Goal: Transaction & Acquisition: Purchase product/service

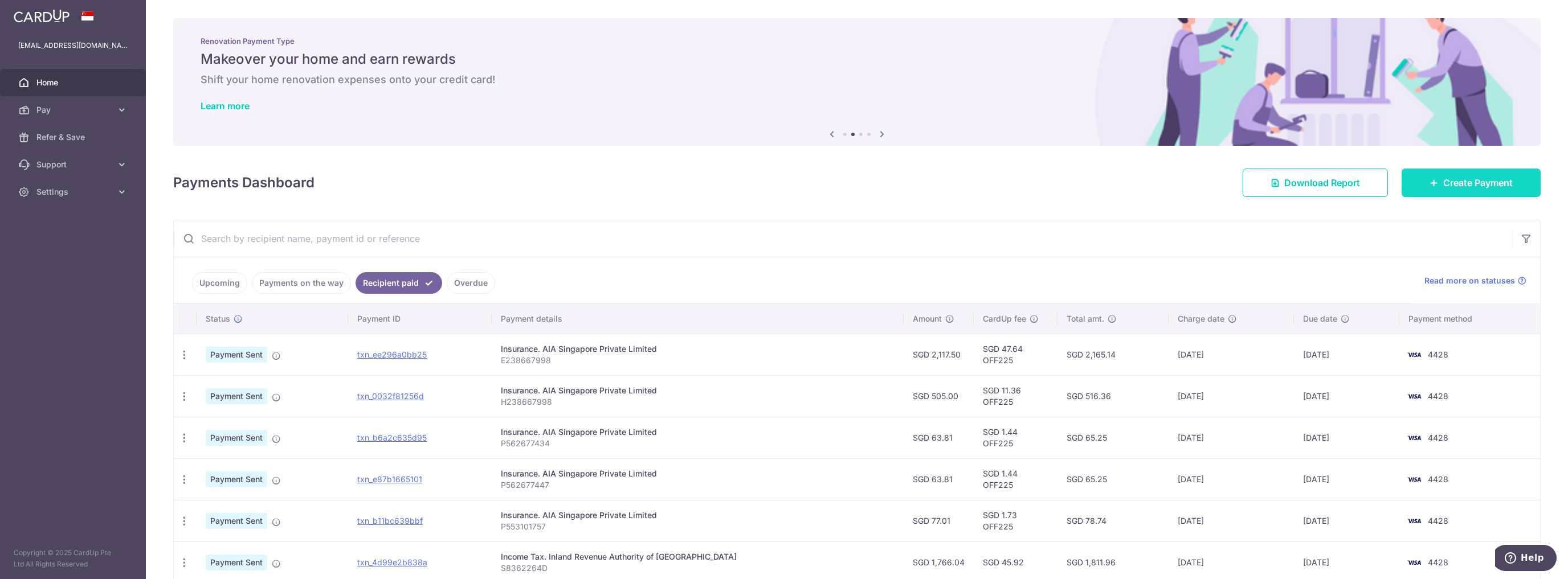
click at [1447, 183] on span "Create Payment" at bounding box center [1477, 183] width 69 height 14
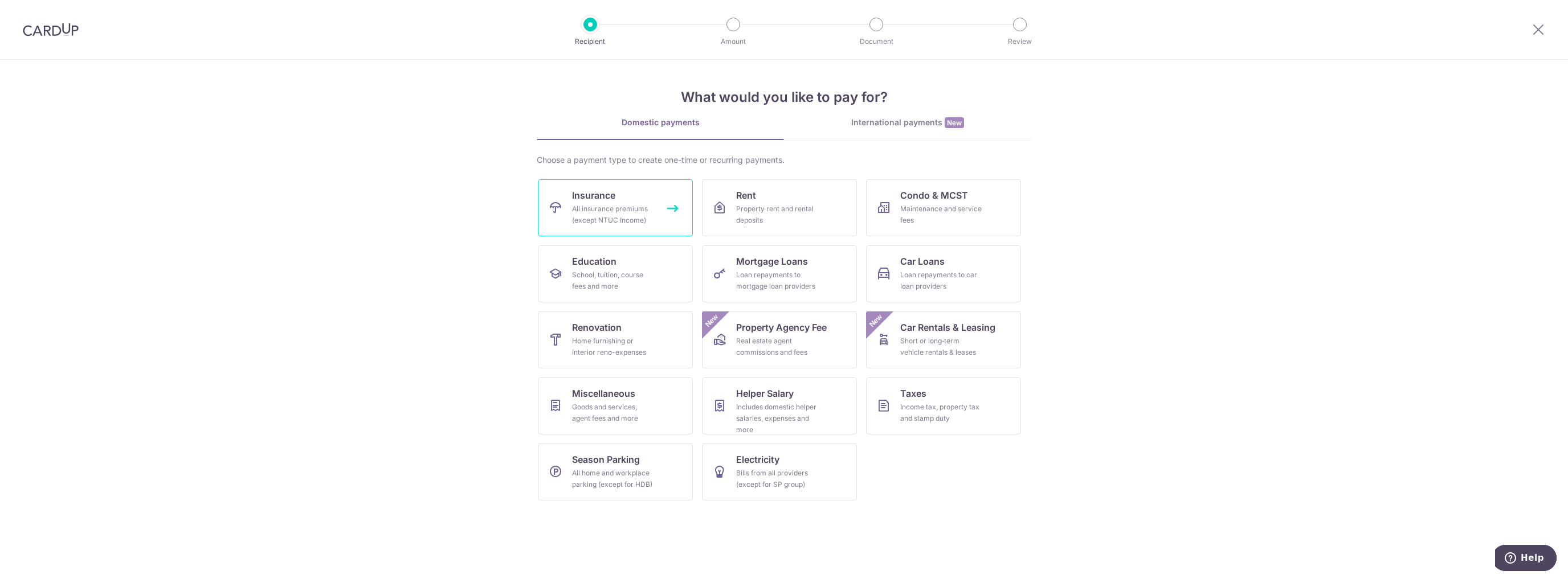
click at [578, 219] on div "All insurance premiums (except NTUC Income)" at bounding box center [612, 214] width 82 height 23
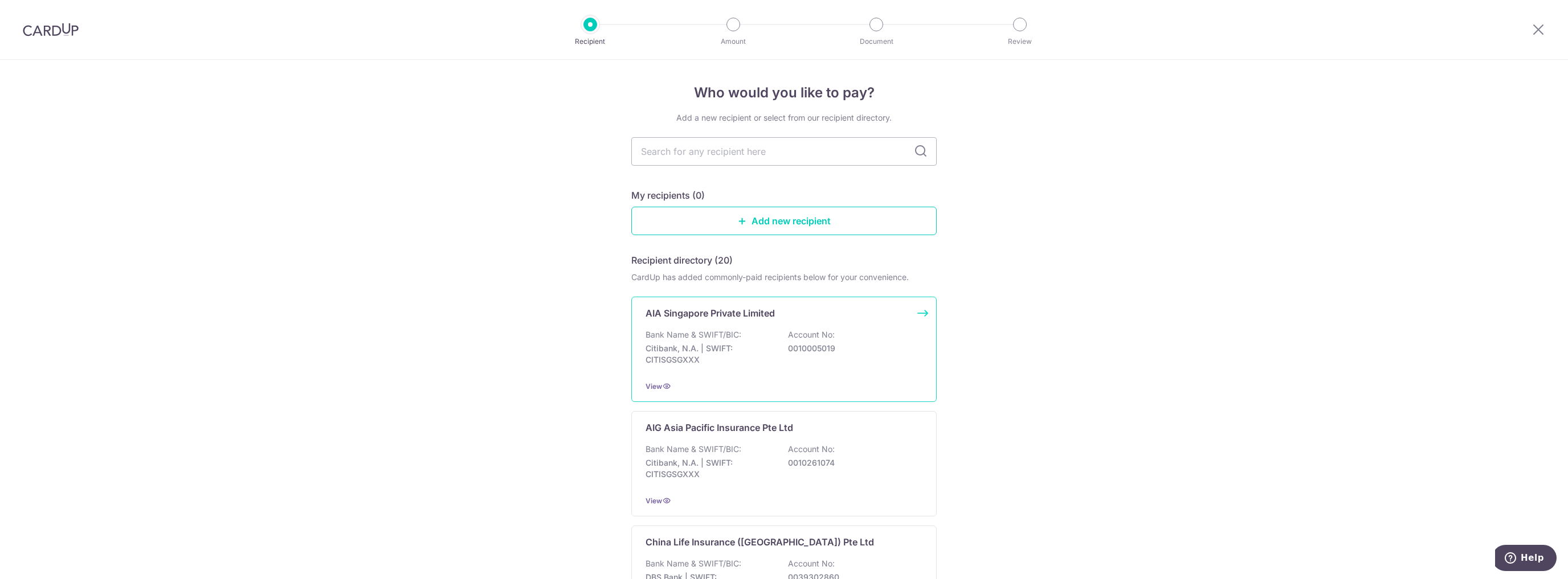
click at [752, 335] on div "Bank Name & SWIFT/BIC: Citibank, N.A. | SWIFT: CITISGSGXXX Account No: 00100050…" at bounding box center [783, 349] width 277 height 42
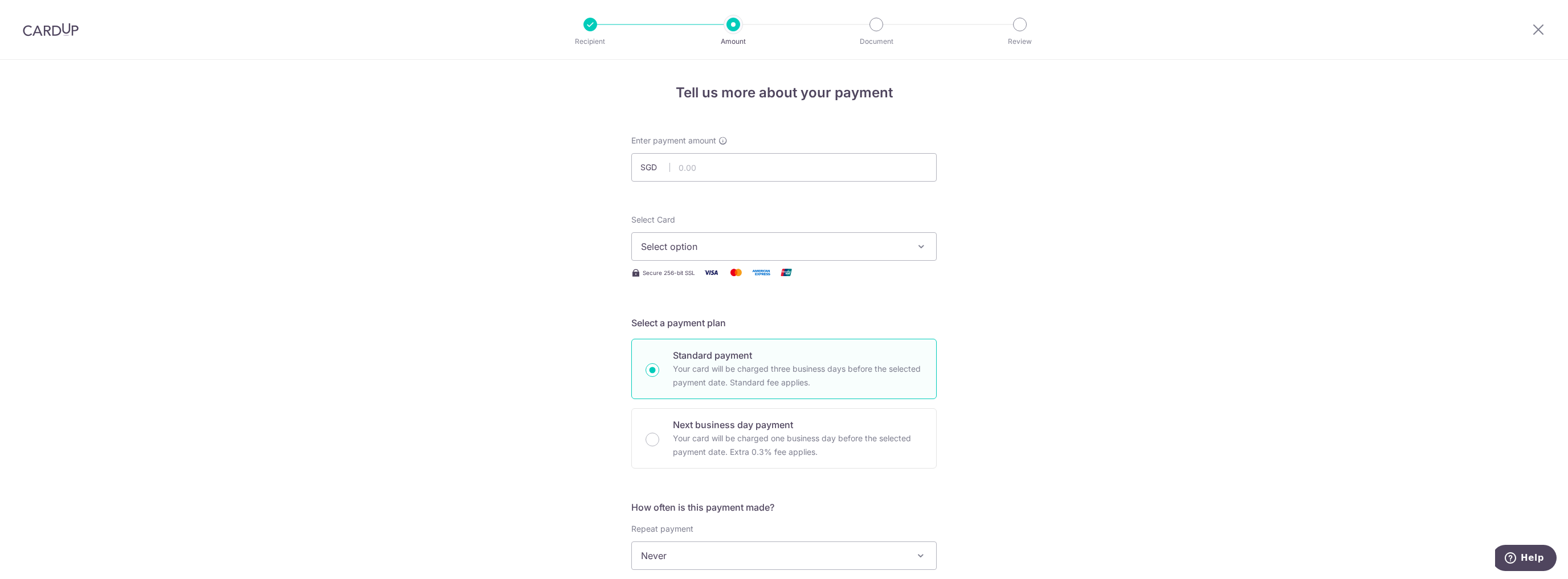
click at [689, 152] on div "Enter payment amount SGD" at bounding box center [784, 158] width 305 height 47
click at [692, 166] on input "text" at bounding box center [784, 167] width 305 height 28
type input "8,199.17"
click at [693, 245] on span "Select option" at bounding box center [773, 246] width 266 height 14
click at [697, 326] on span "**** 4428" at bounding box center [689, 328] width 44 height 14
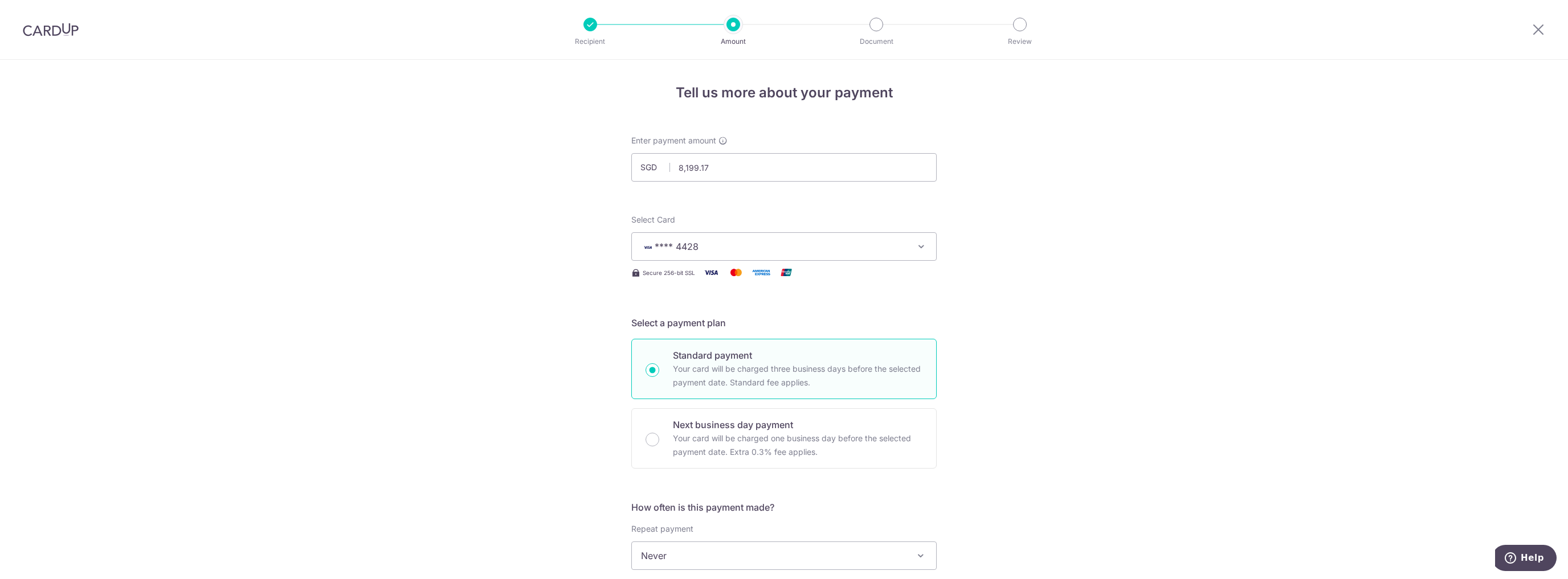
click at [1074, 329] on div "Tell us more about your payment Enter payment amount SGD 8,199.17 8199.17 Selec…" at bounding box center [784, 574] width 1568 height 1030
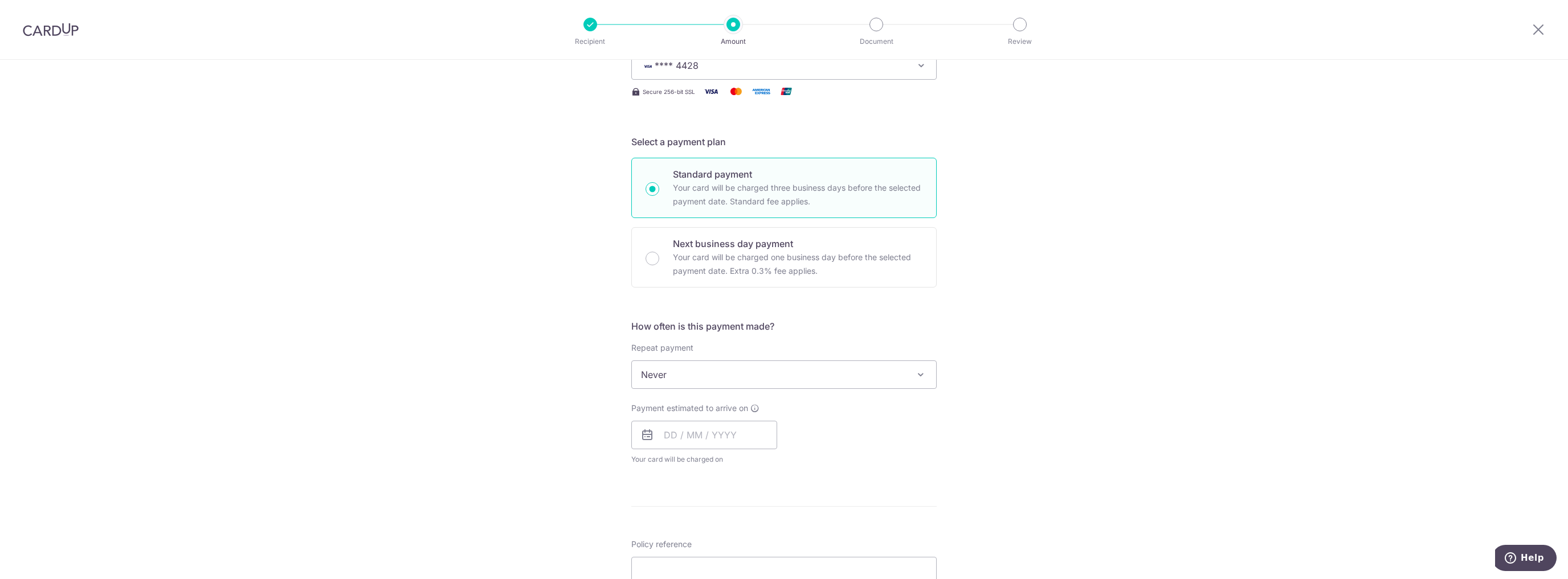
scroll to position [182, 0]
click at [727, 372] on span "Never" at bounding box center [784, 374] width 304 height 27
click at [706, 378] on span "Every week" at bounding box center [784, 374] width 304 height 27
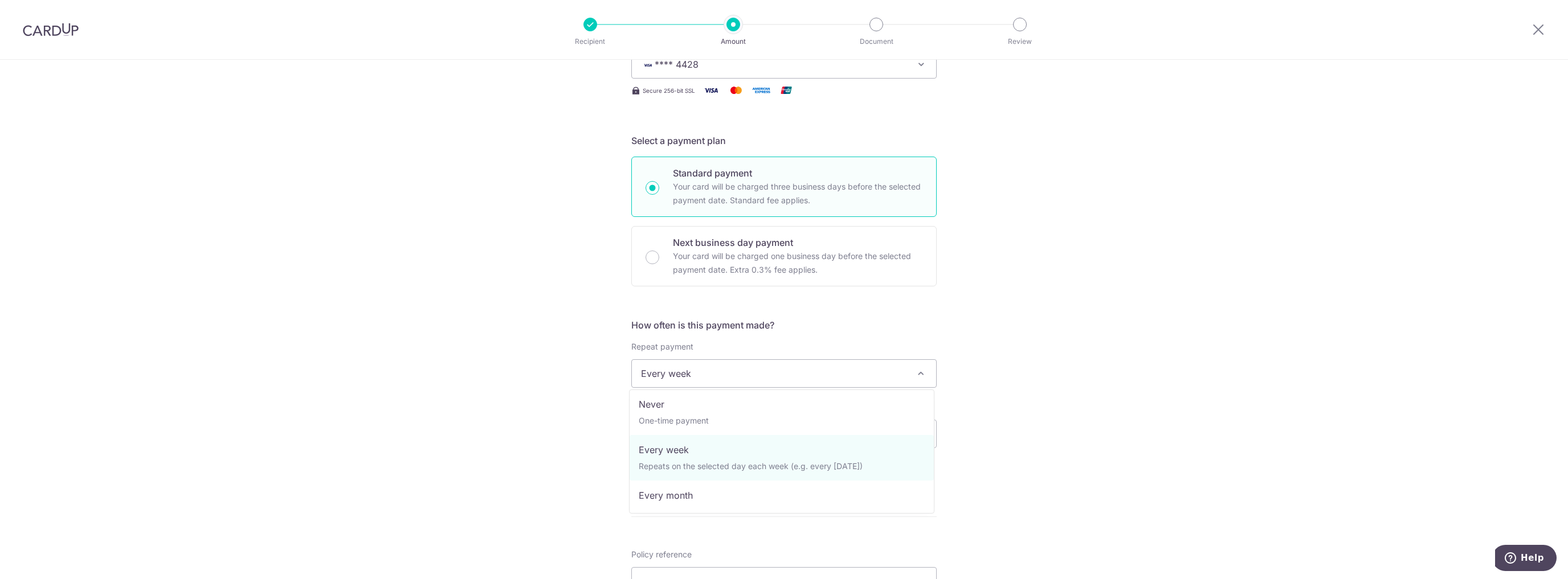
scroll to position [0, 0]
select select "1"
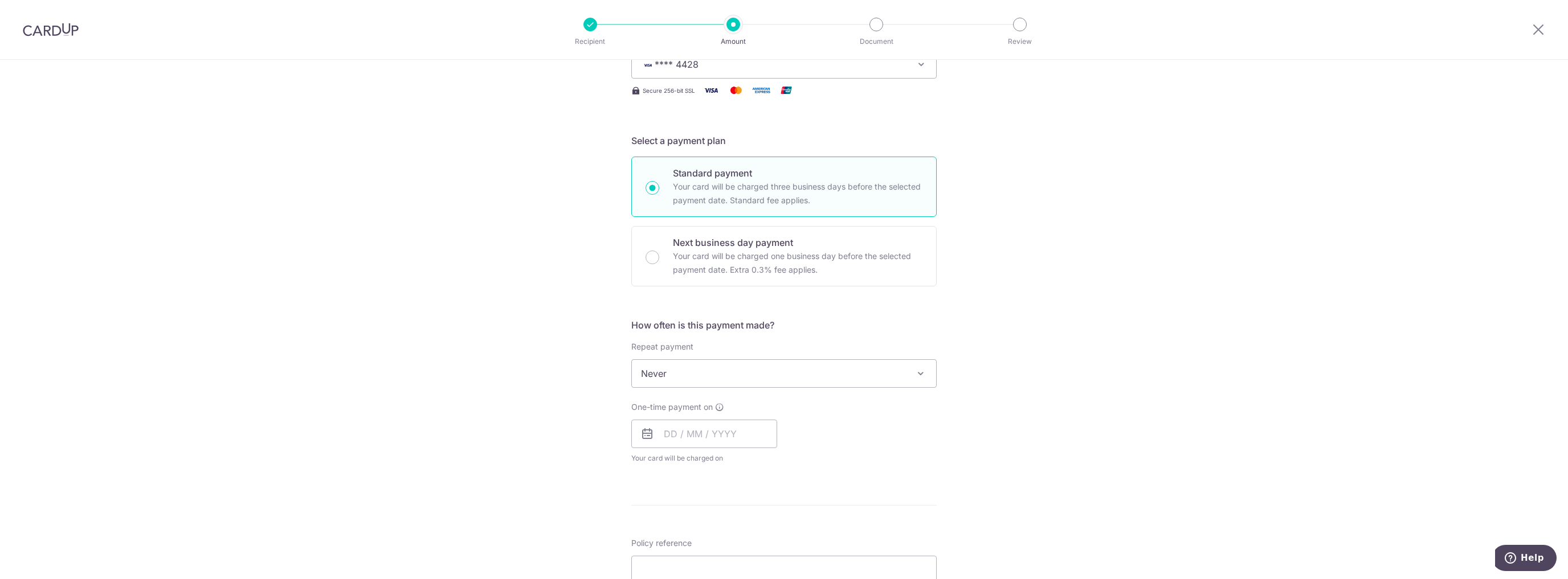
click at [1038, 410] on div "Tell us more about your payment Enter payment amount SGD 8,199.17 8199.17 Selec…" at bounding box center [784, 393] width 1568 height 1030
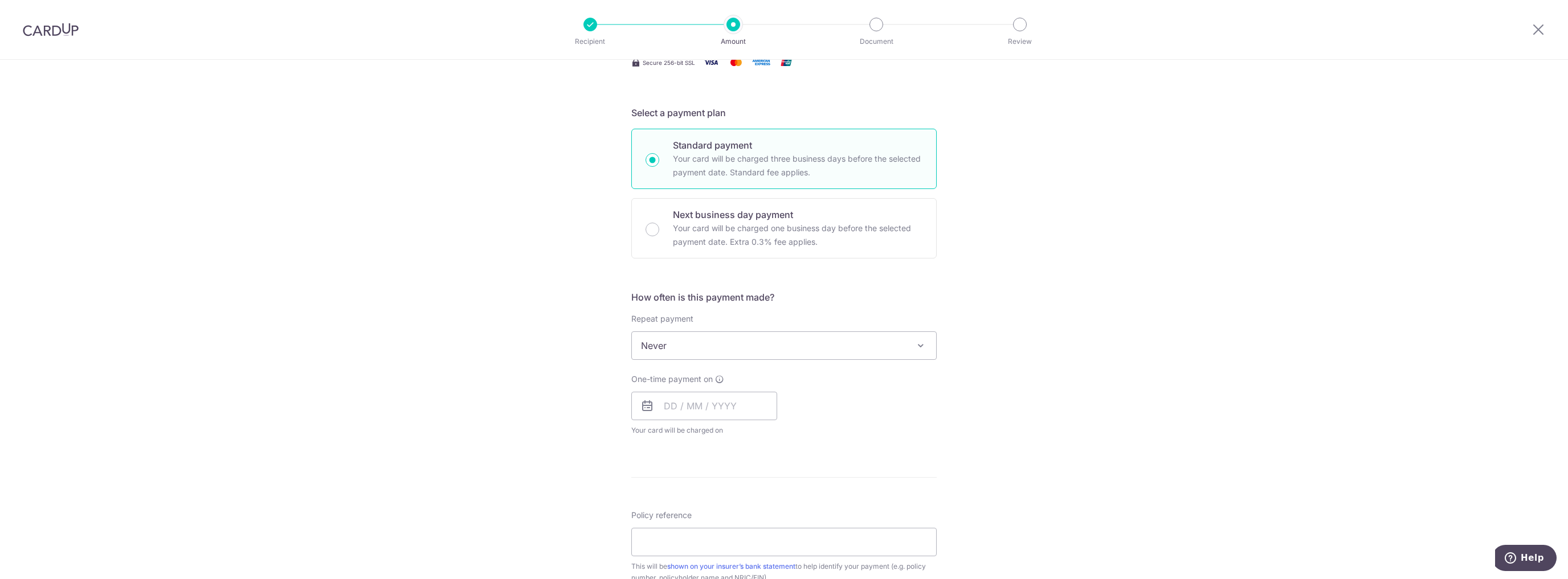
scroll to position [273, 0]
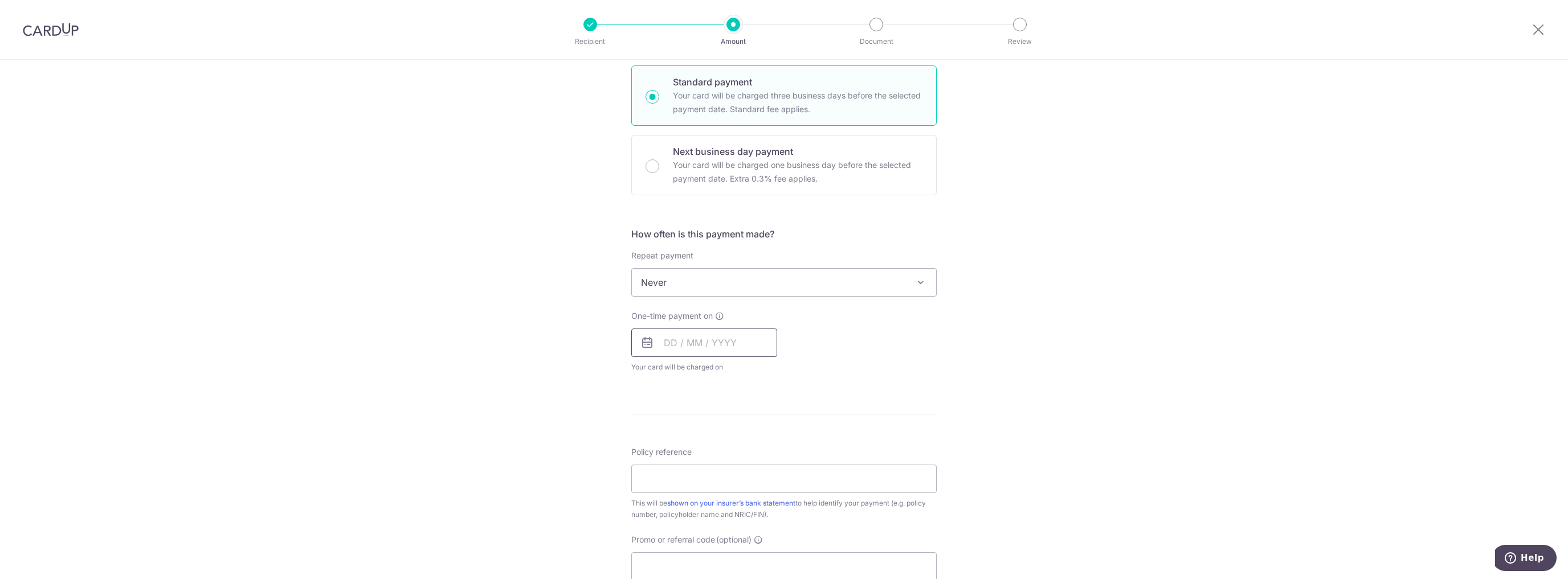
click at [690, 355] on input "text" at bounding box center [704, 343] width 146 height 28
click at [719, 446] on link "8" at bounding box center [723, 446] width 18 height 18
type input "08/10/2025"
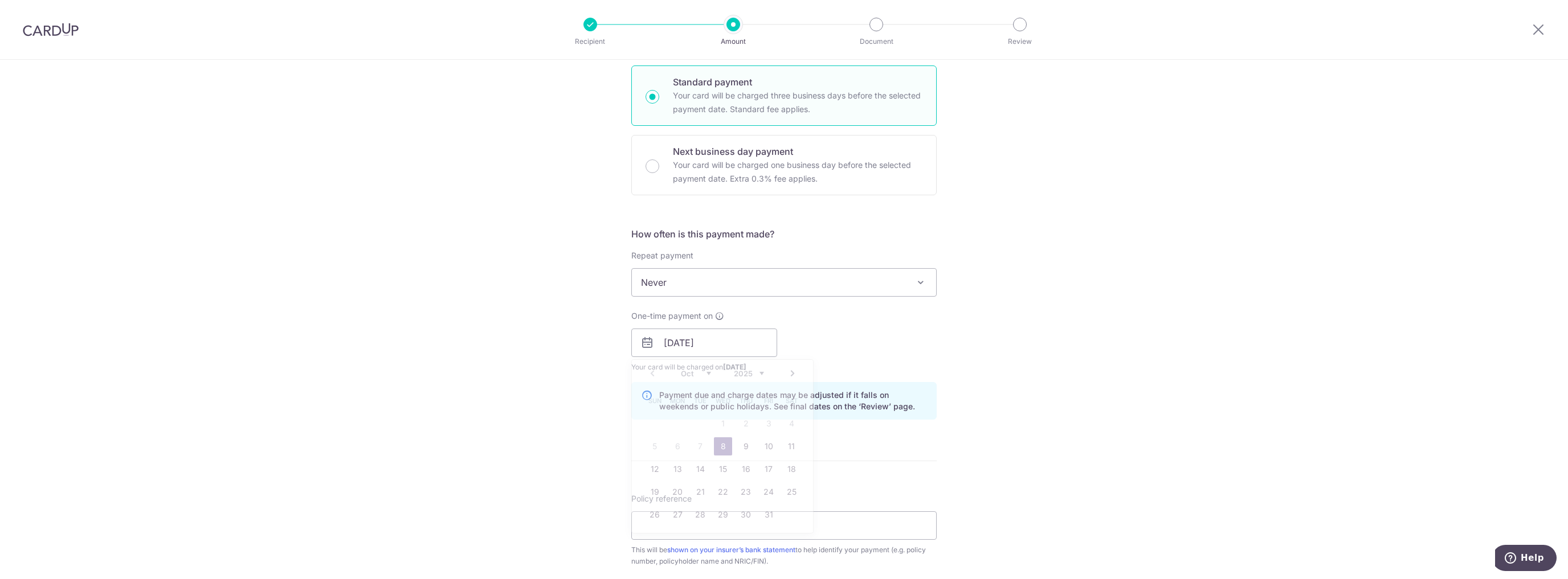
click at [957, 368] on div "Tell us more about your payment Enter payment amount SGD 8,199.17 8199.17 Selec…" at bounding box center [784, 324] width 1568 height 1076
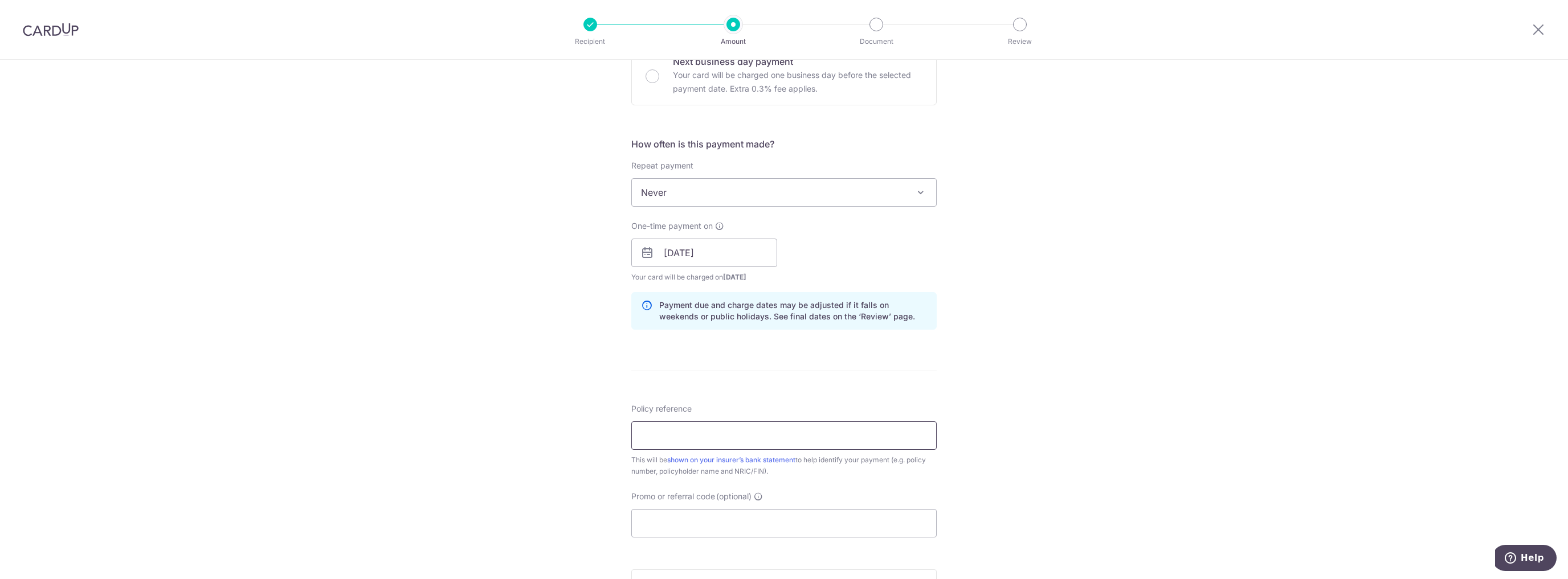
scroll to position [365, 0]
click at [721, 432] on input "Policy reference" at bounding box center [784, 434] width 305 height 28
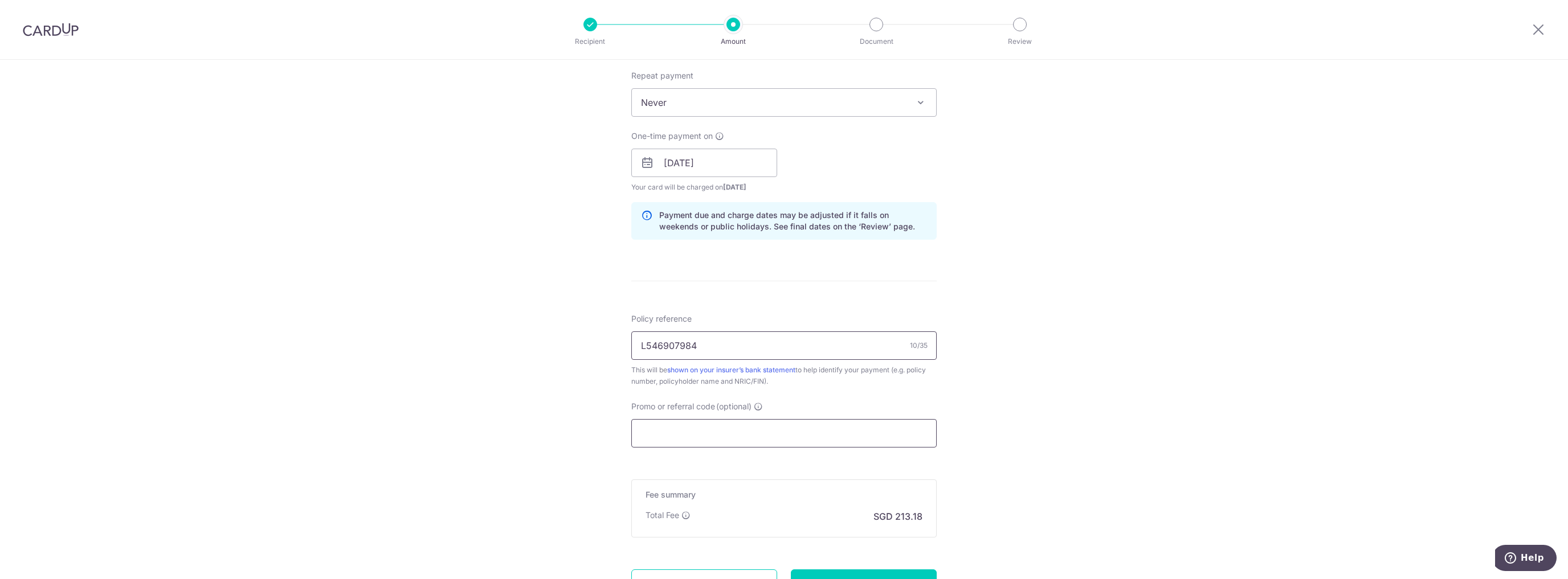
scroll to position [455, 0]
type input "L546907984"
click at [733, 436] on input "Promo or referral code (optional)" at bounding box center [784, 430] width 305 height 28
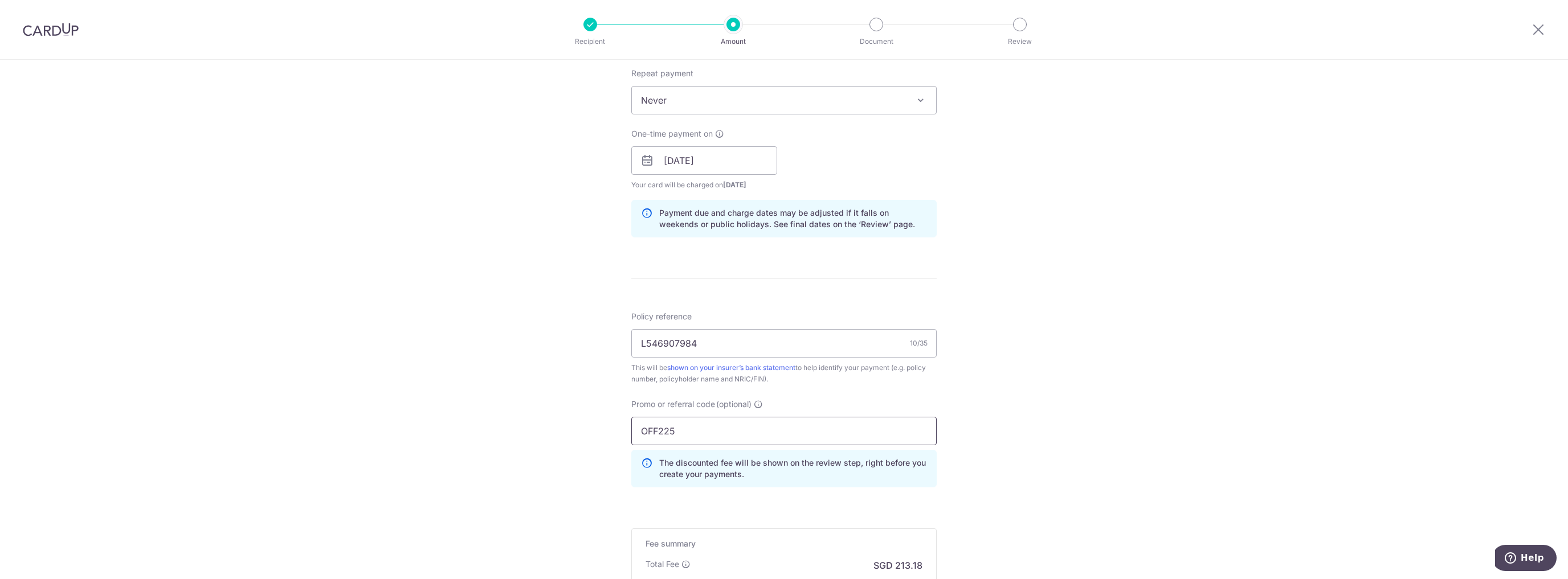
type input "OFF225"
click at [1050, 365] on div "Tell us more about your payment Enter payment amount SGD 8,199.17 8199.17 Selec…" at bounding box center [784, 168] width 1568 height 1127
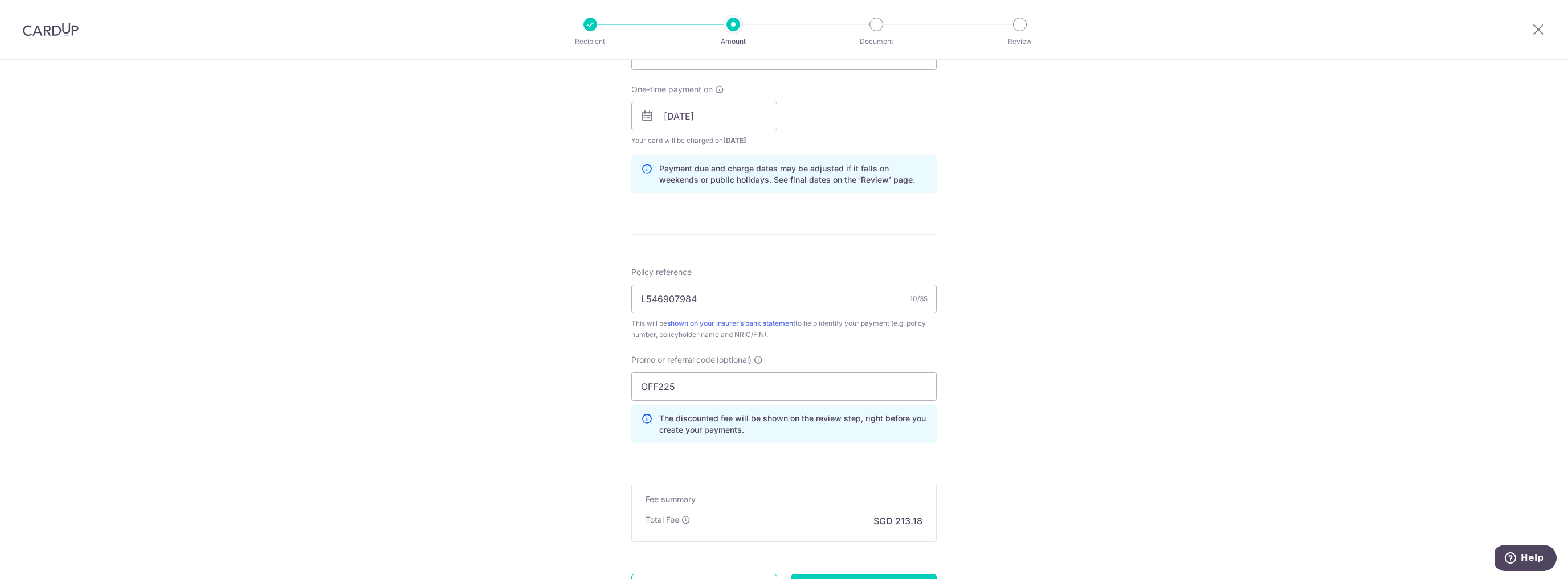
scroll to position [606, 0]
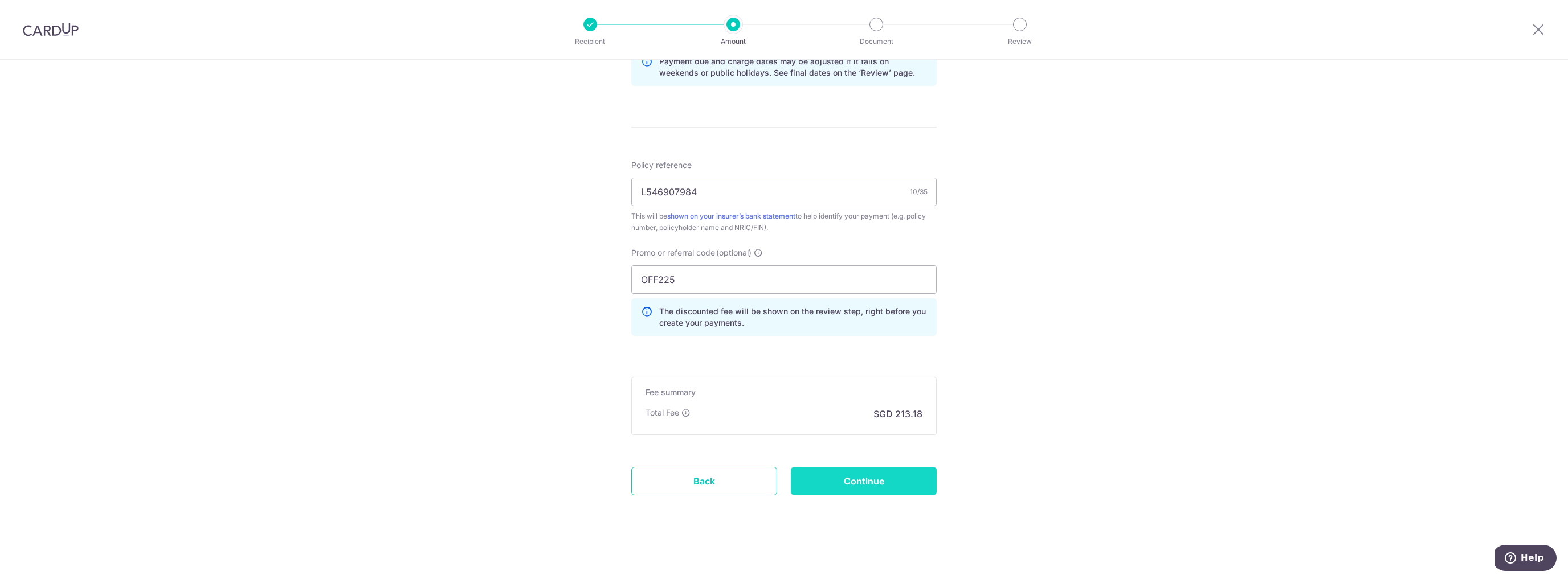
click at [863, 486] on input "Continue" at bounding box center [863, 481] width 146 height 28
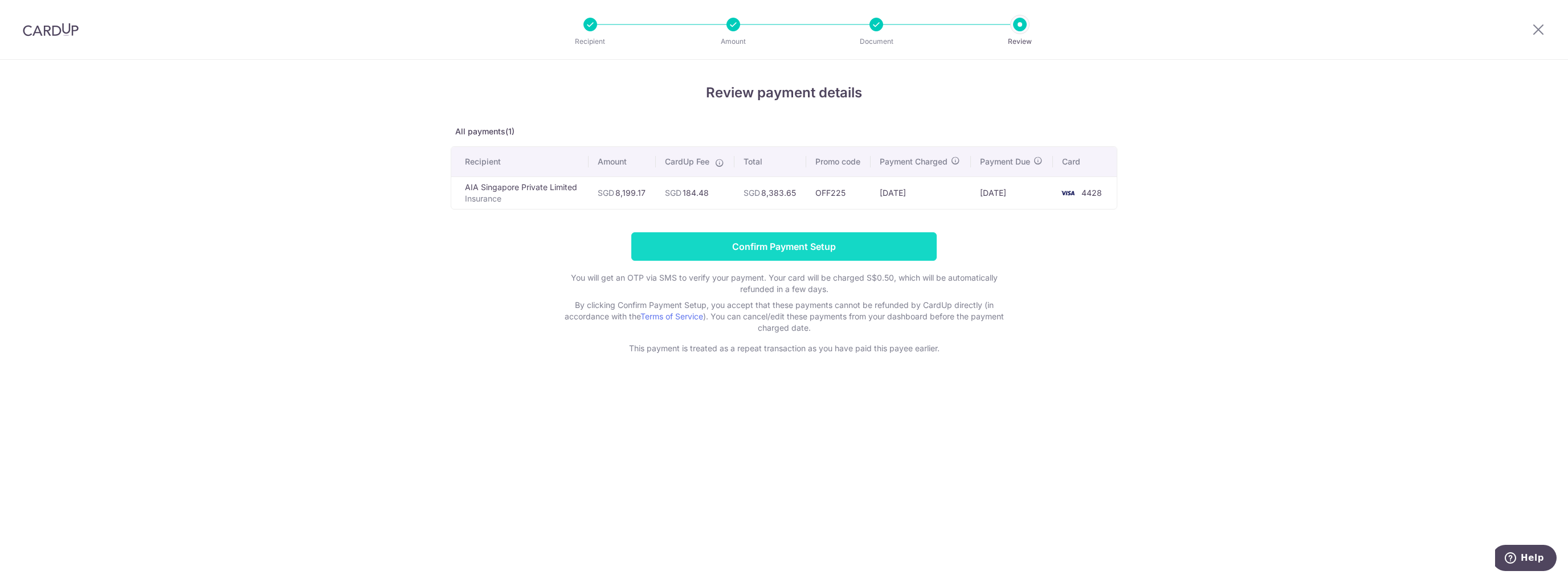
click at [821, 246] on input "Confirm Payment Setup" at bounding box center [784, 246] width 305 height 28
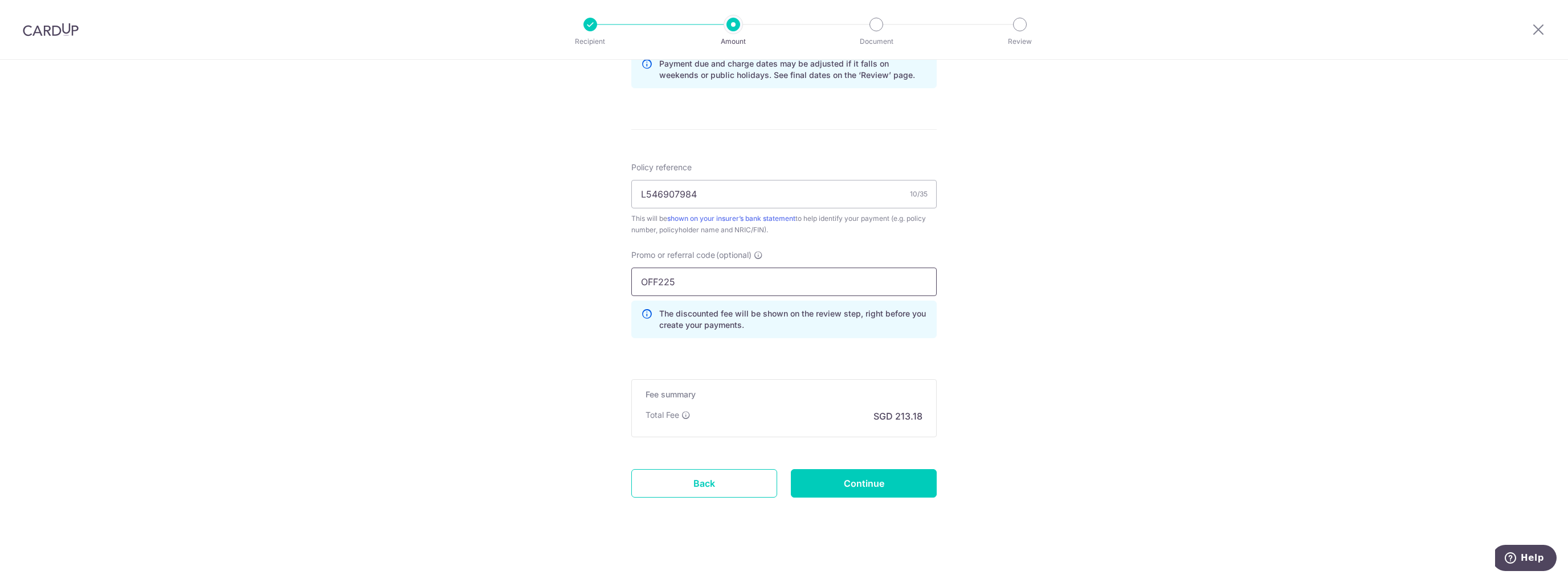
scroll to position [654, 0]
click at [877, 487] on input "Continue" at bounding box center [863, 481] width 146 height 28
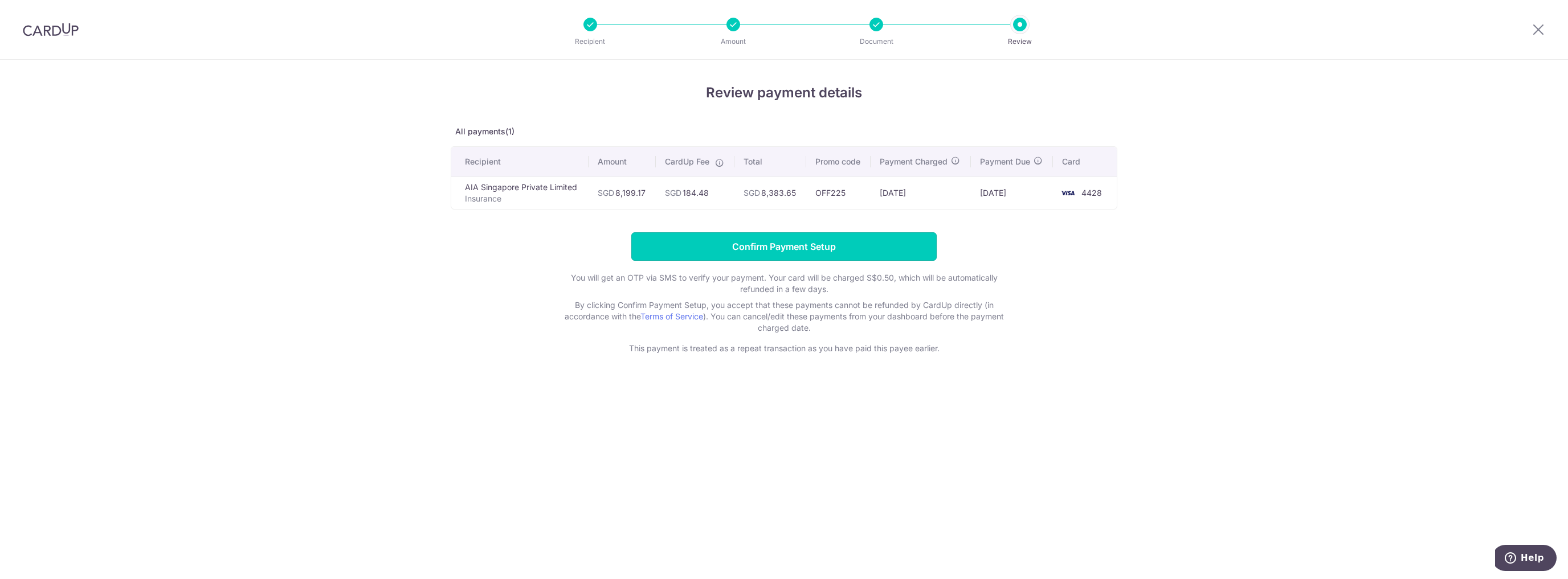
click at [760, 246] on input "Confirm Payment Setup" at bounding box center [784, 246] width 305 height 28
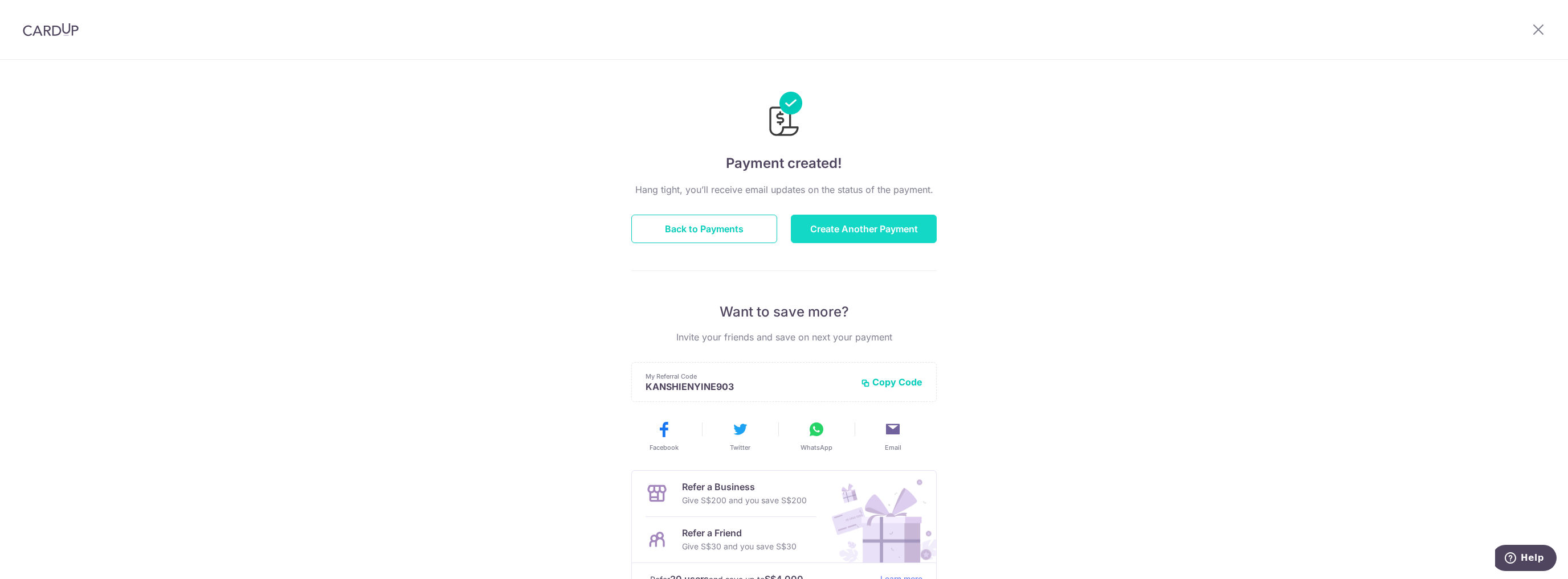
click at [828, 234] on button "Create Another Payment" at bounding box center [863, 228] width 146 height 28
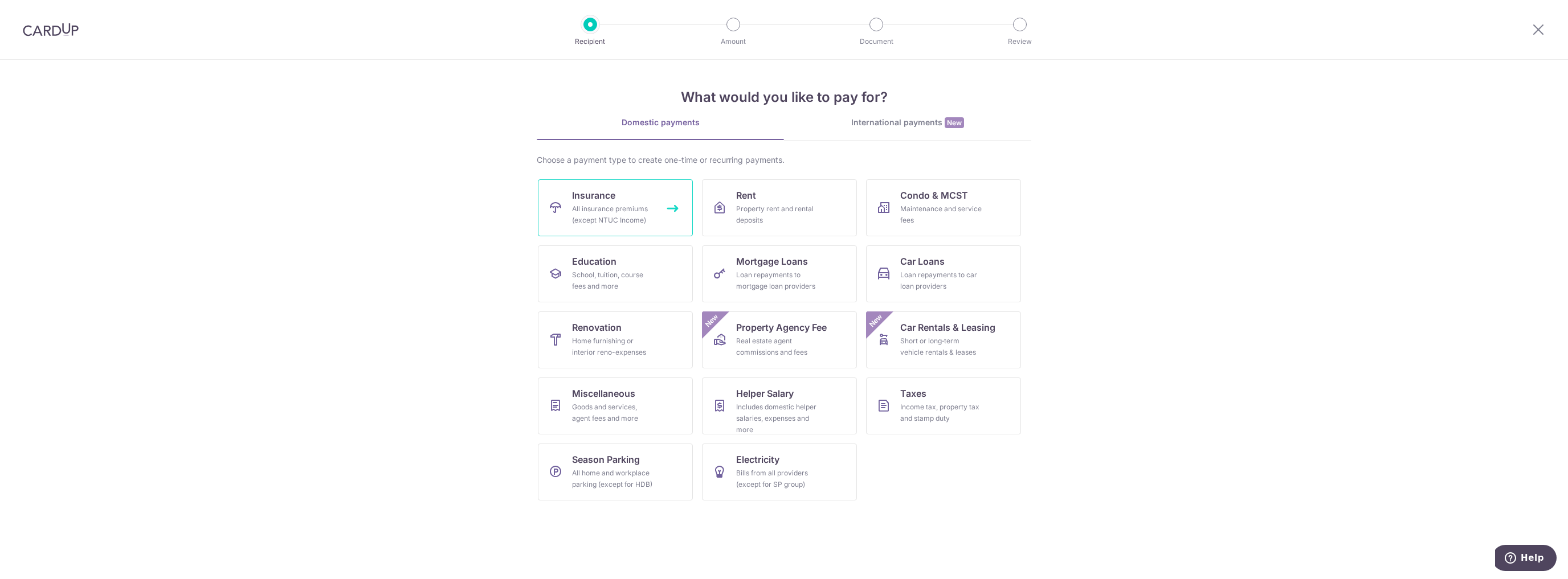
click at [641, 191] on link "Insurance All insurance premiums (except NTUC Income)" at bounding box center [615, 207] width 155 height 57
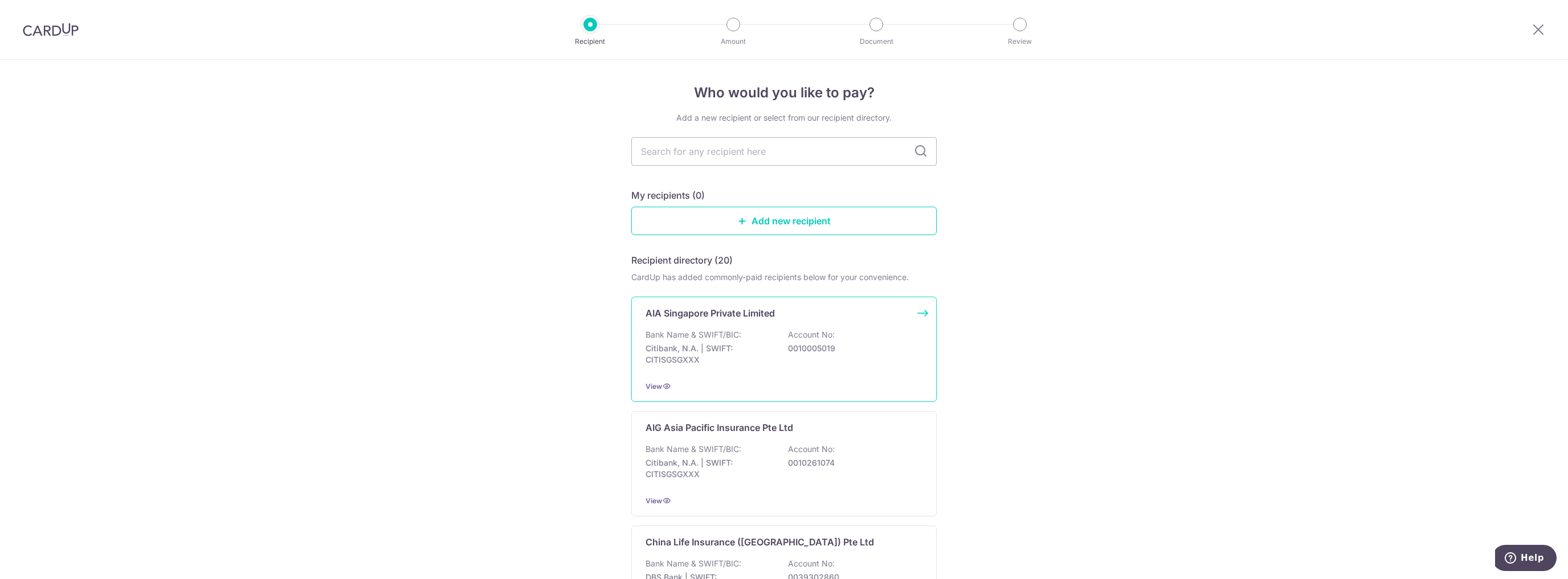
click at [750, 339] on div "Bank Name & SWIFT/BIC: Citibank, N.A. | SWIFT: CITISGSGXXX Account No: 00100050…" at bounding box center [783, 349] width 277 height 42
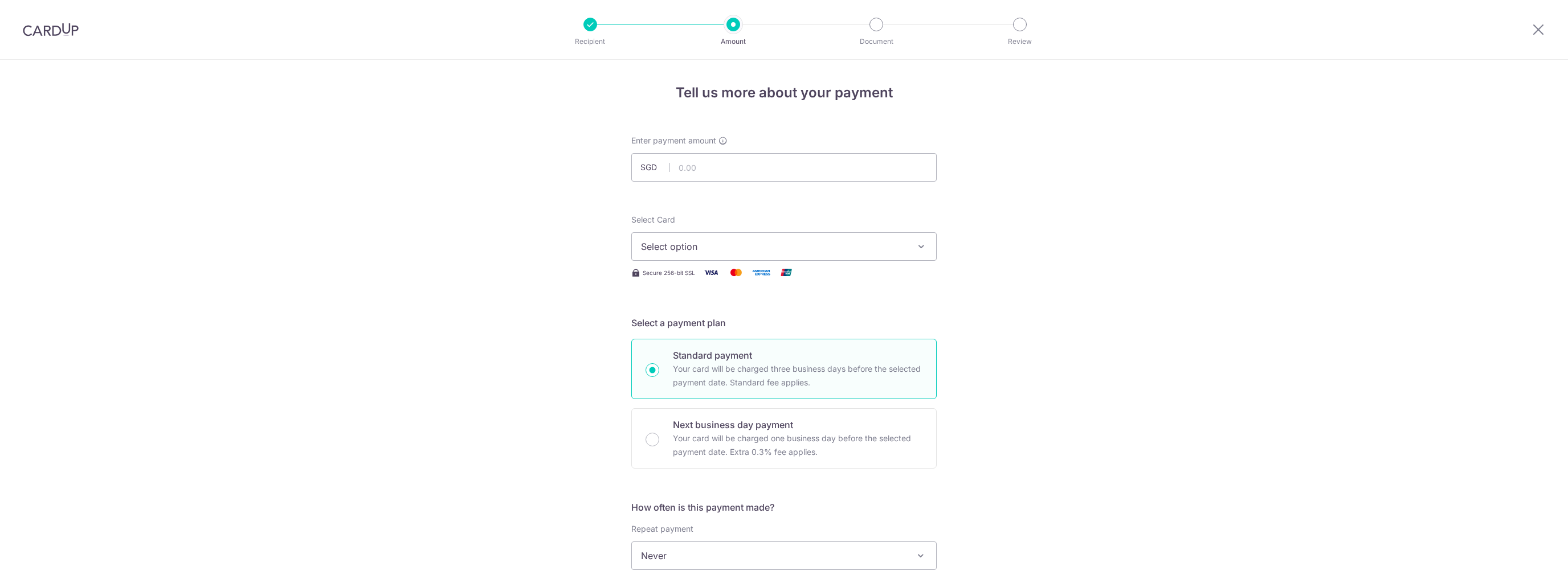
click at [699, 163] on input "text" at bounding box center [784, 167] width 305 height 28
type input "63.81"
click at [696, 249] on span "Select option" at bounding box center [773, 246] width 266 height 14
click at [700, 321] on span "**** 4428" at bounding box center [689, 328] width 44 height 14
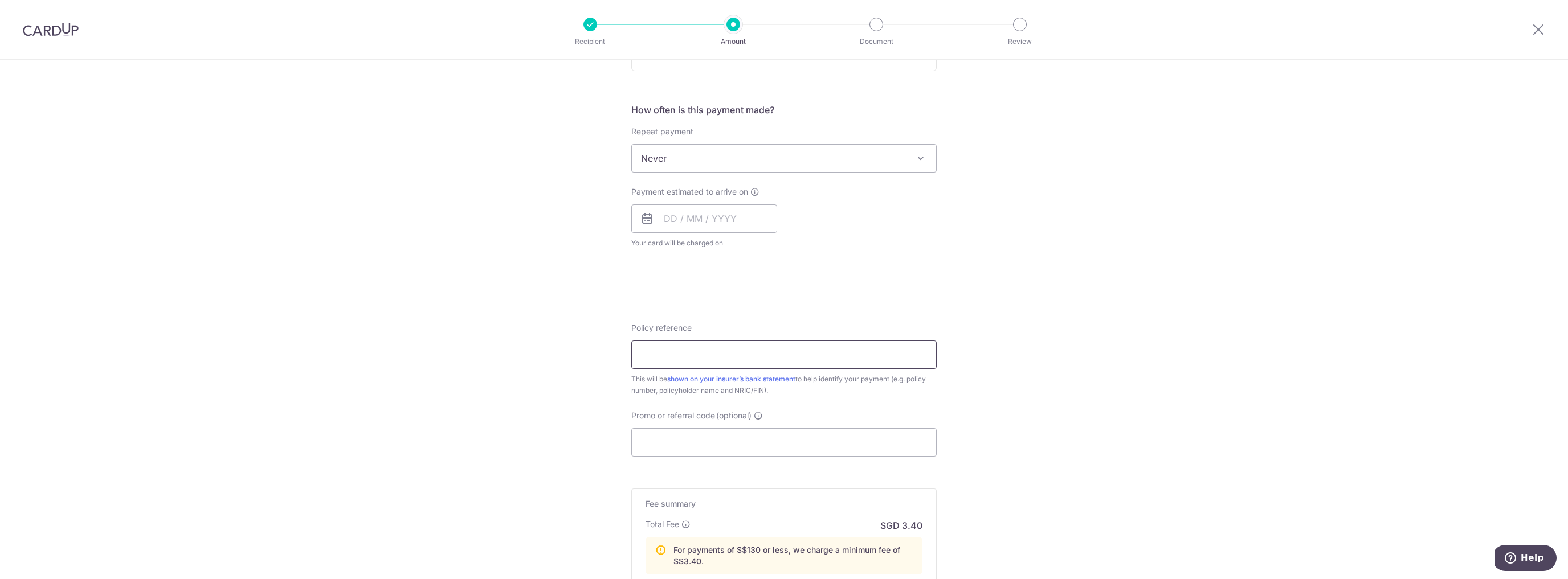
scroll to position [410, 0]
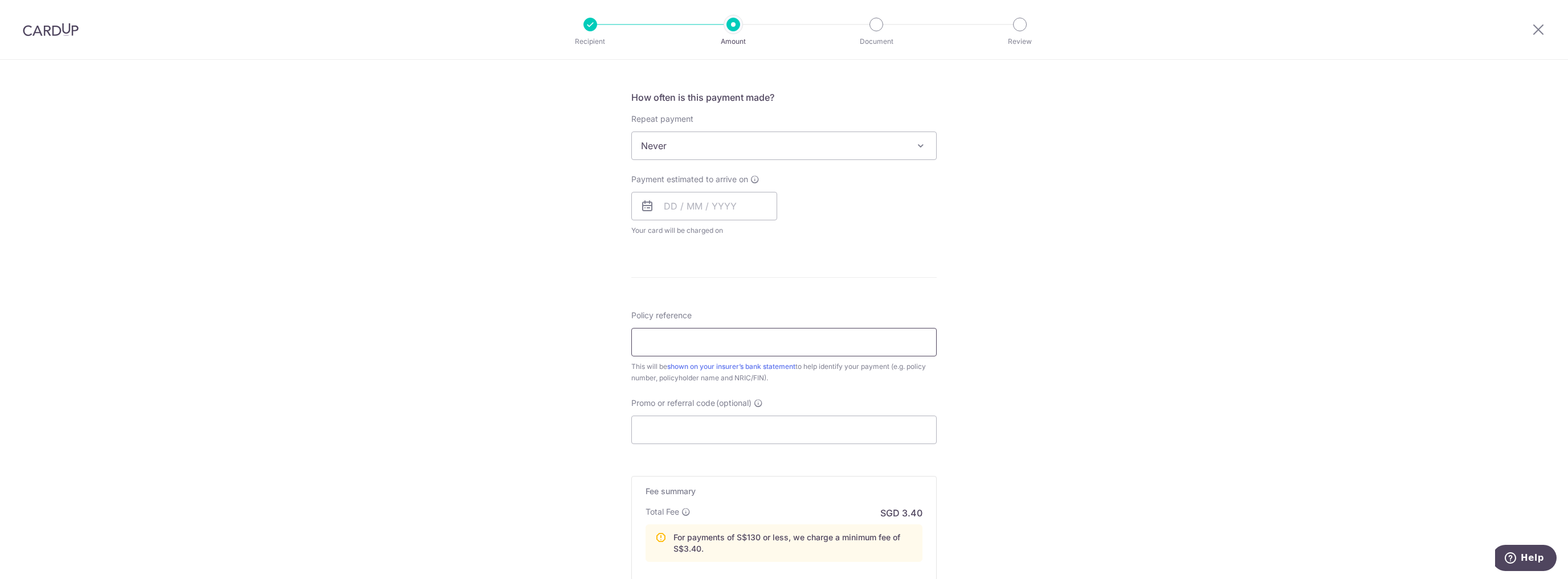
click at [776, 333] on input "Policy reference" at bounding box center [784, 342] width 305 height 28
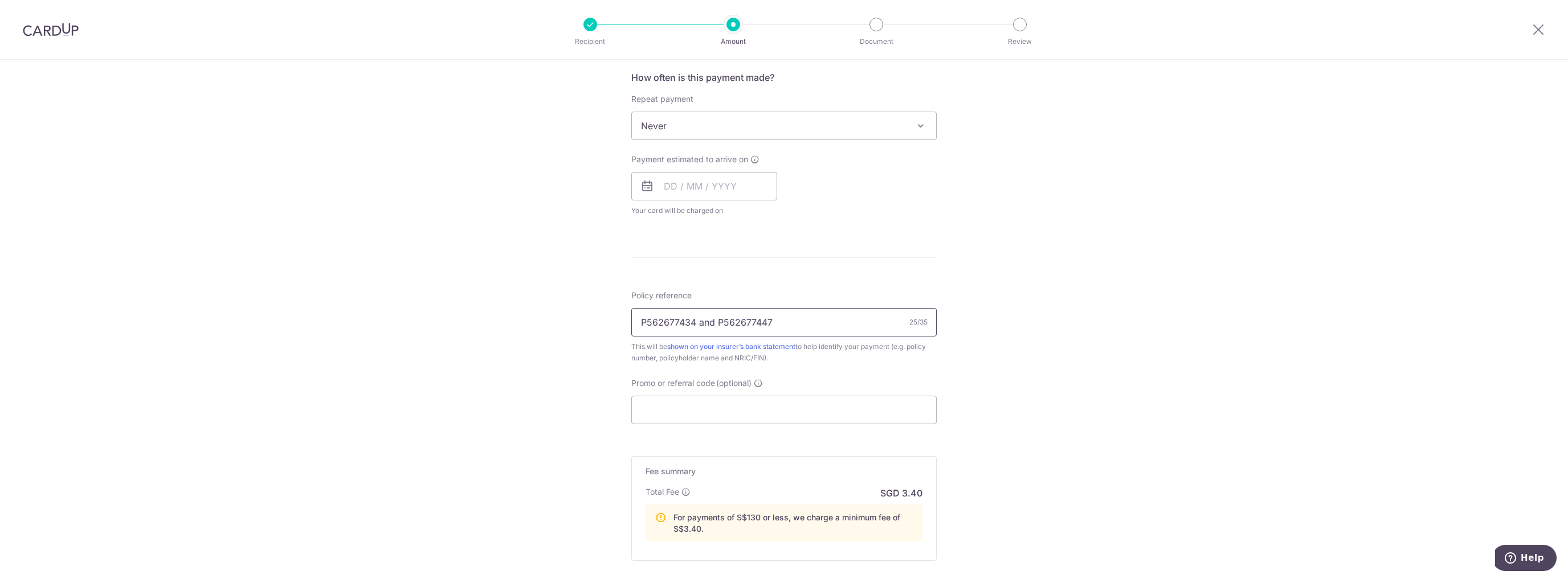
scroll to position [455, 0]
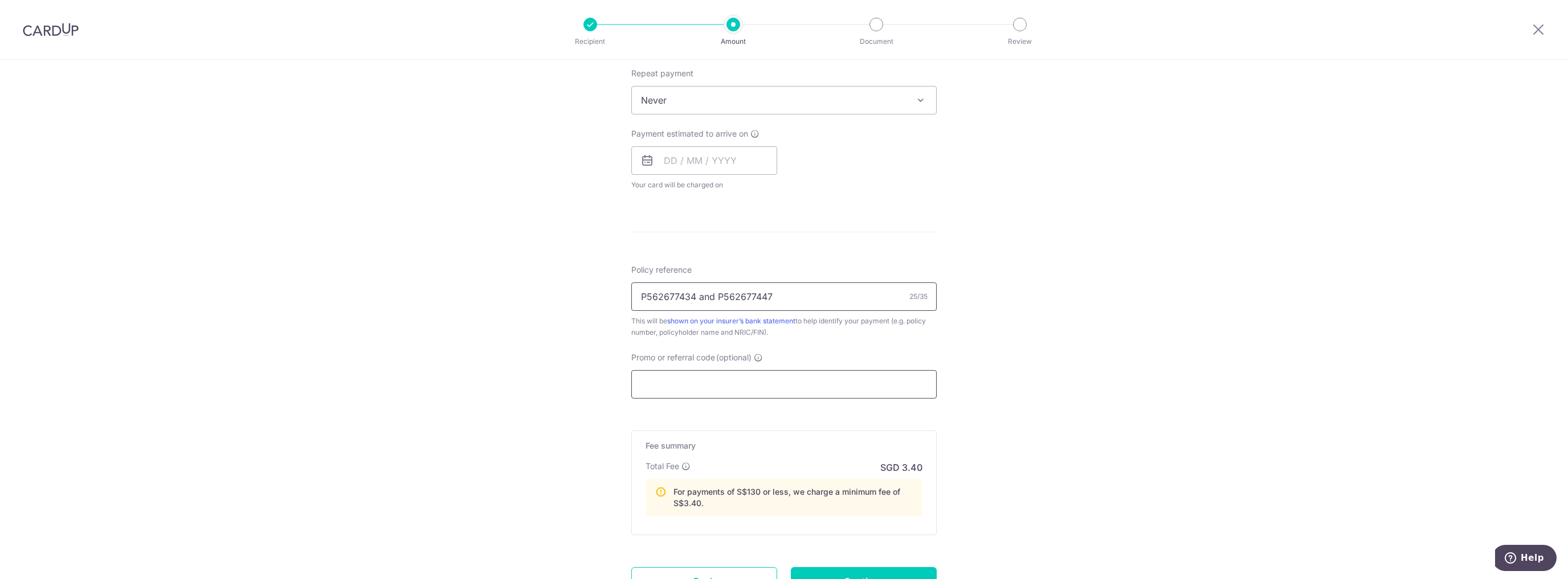
type input "P562677434 and P562677447"
click at [760, 372] on input "Promo or referral code (optional)" at bounding box center [784, 384] width 305 height 28
type input "P"
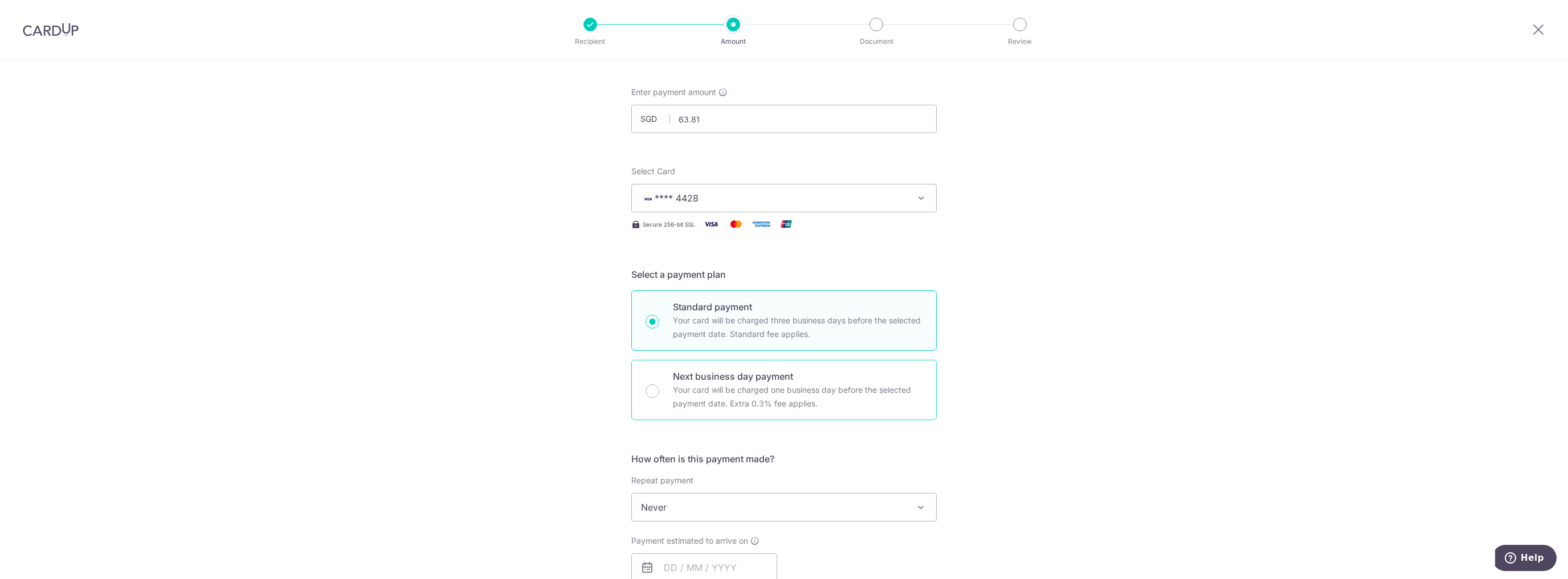
scroll to position [0, 0]
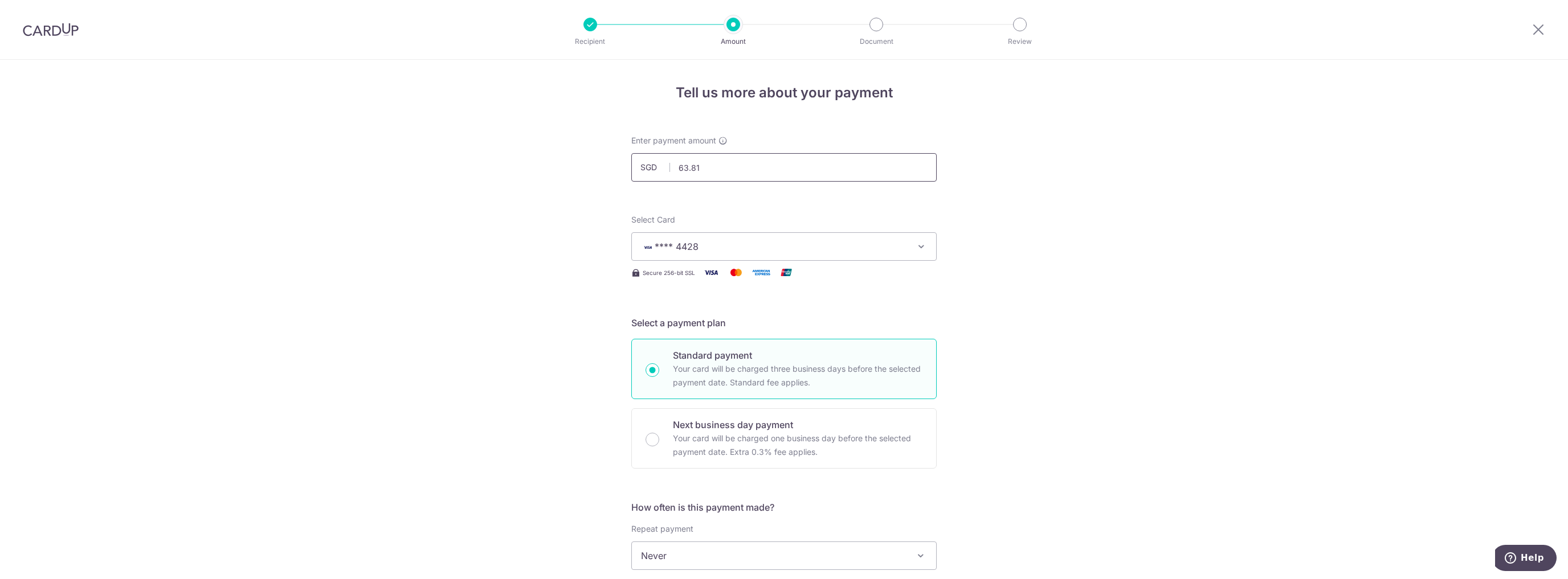
type input "OFF225"
drag, startPoint x: 737, startPoint y: 164, endPoint x: 609, endPoint y: 156, distance: 128.2
type input "127.62"
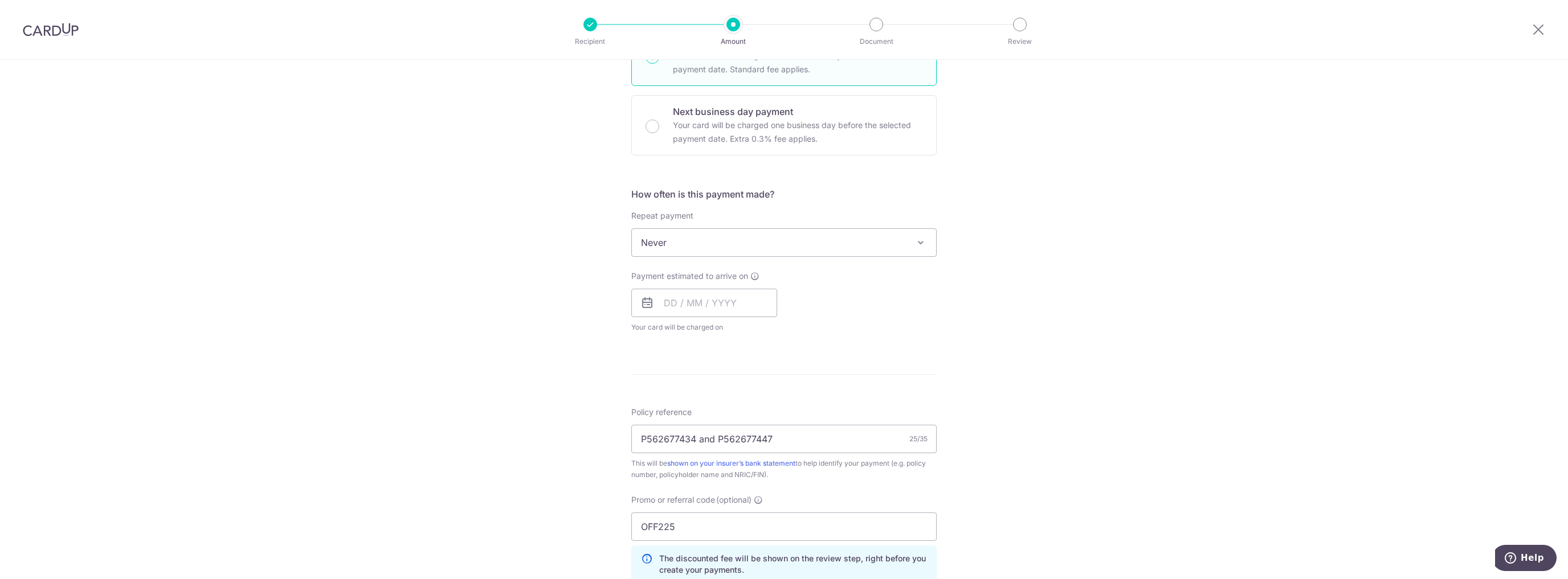
scroll to position [319, 0]
click at [705, 295] on input "text" at bounding box center [704, 297] width 146 height 28
click at [719, 399] on link "8" at bounding box center [723, 400] width 18 height 18
click at [966, 340] on div "Tell us more about your payment Enter payment amount SGD 127.62 127.62 Select C…" at bounding box center [784, 304] width 1568 height 1127
type input "[DATE]"
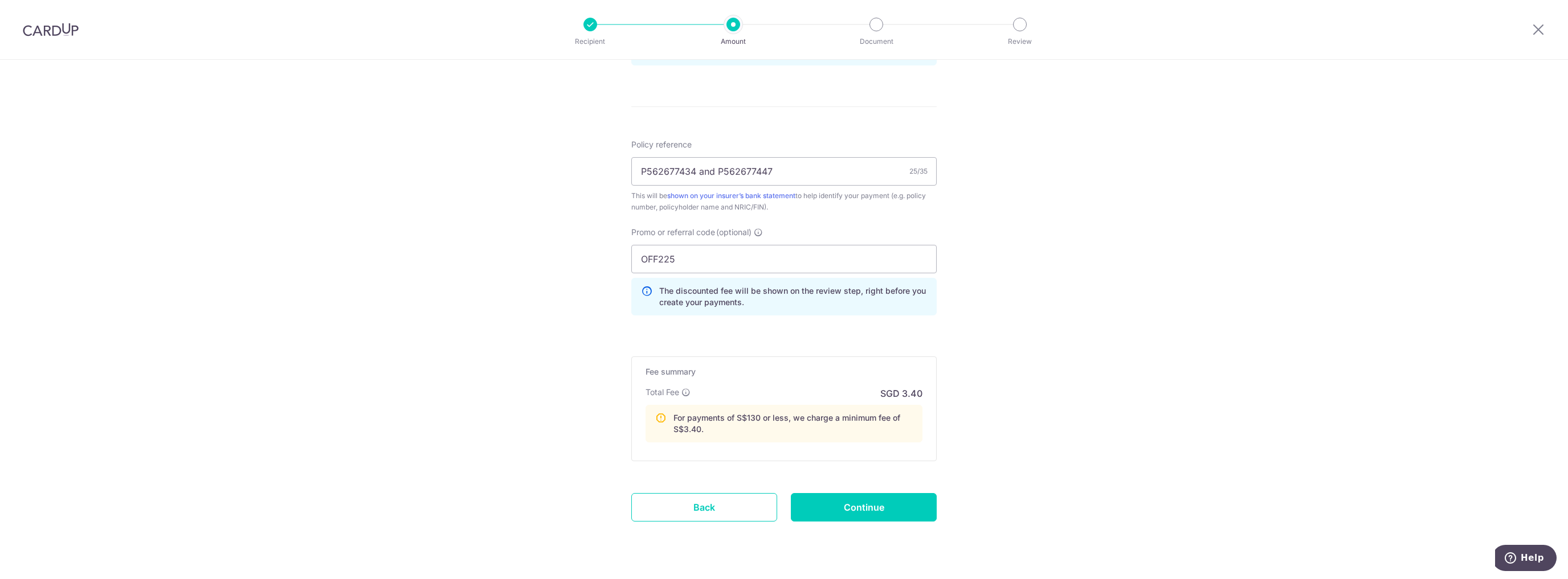
scroll to position [654, 0]
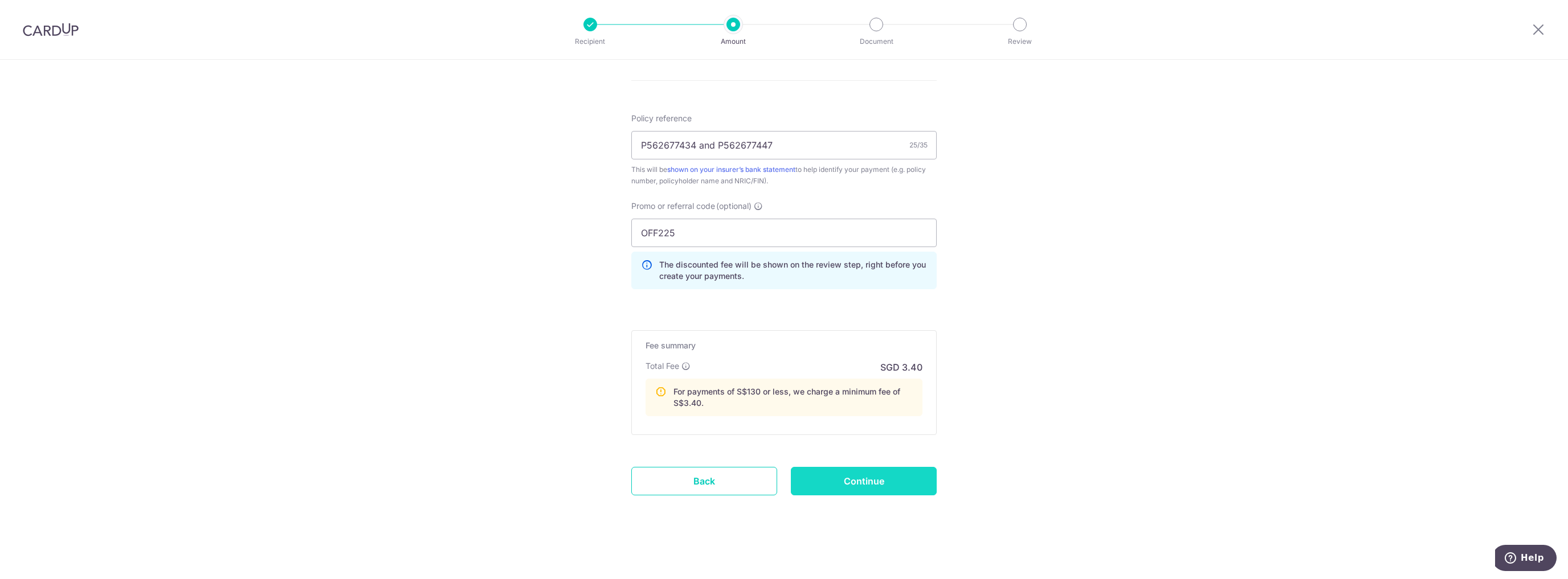
click at [855, 474] on input "Continue" at bounding box center [863, 481] width 146 height 28
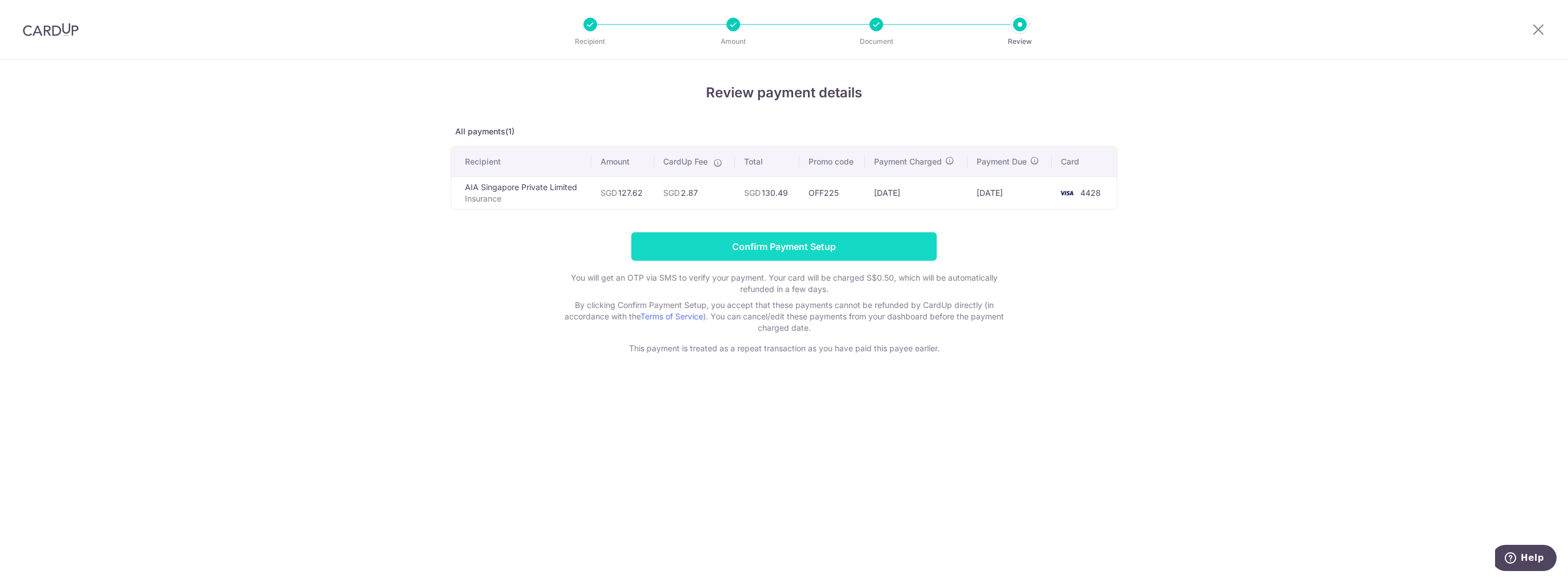
click at [872, 246] on input "Confirm Payment Setup" at bounding box center [784, 246] width 305 height 28
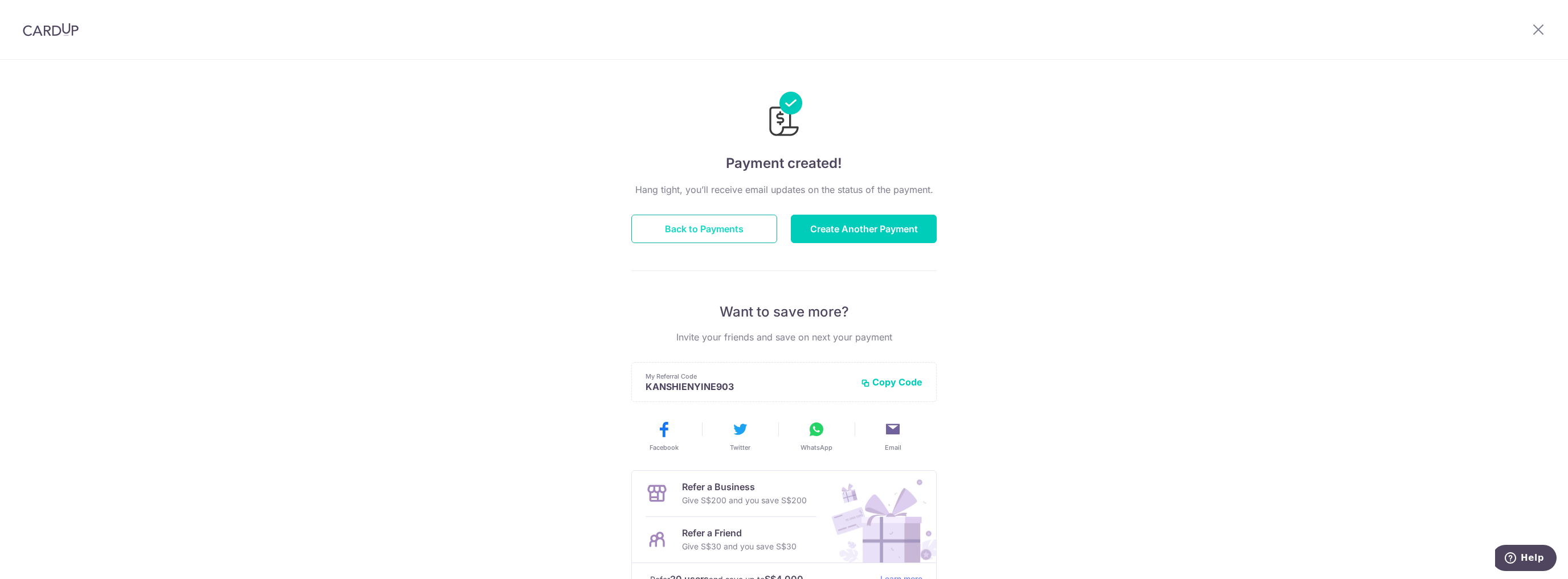
click at [723, 234] on button "Back to Payments" at bounding box center [704, 228] width 146 height 28
